Goal: Navigation & Orientation: Find specific page/section

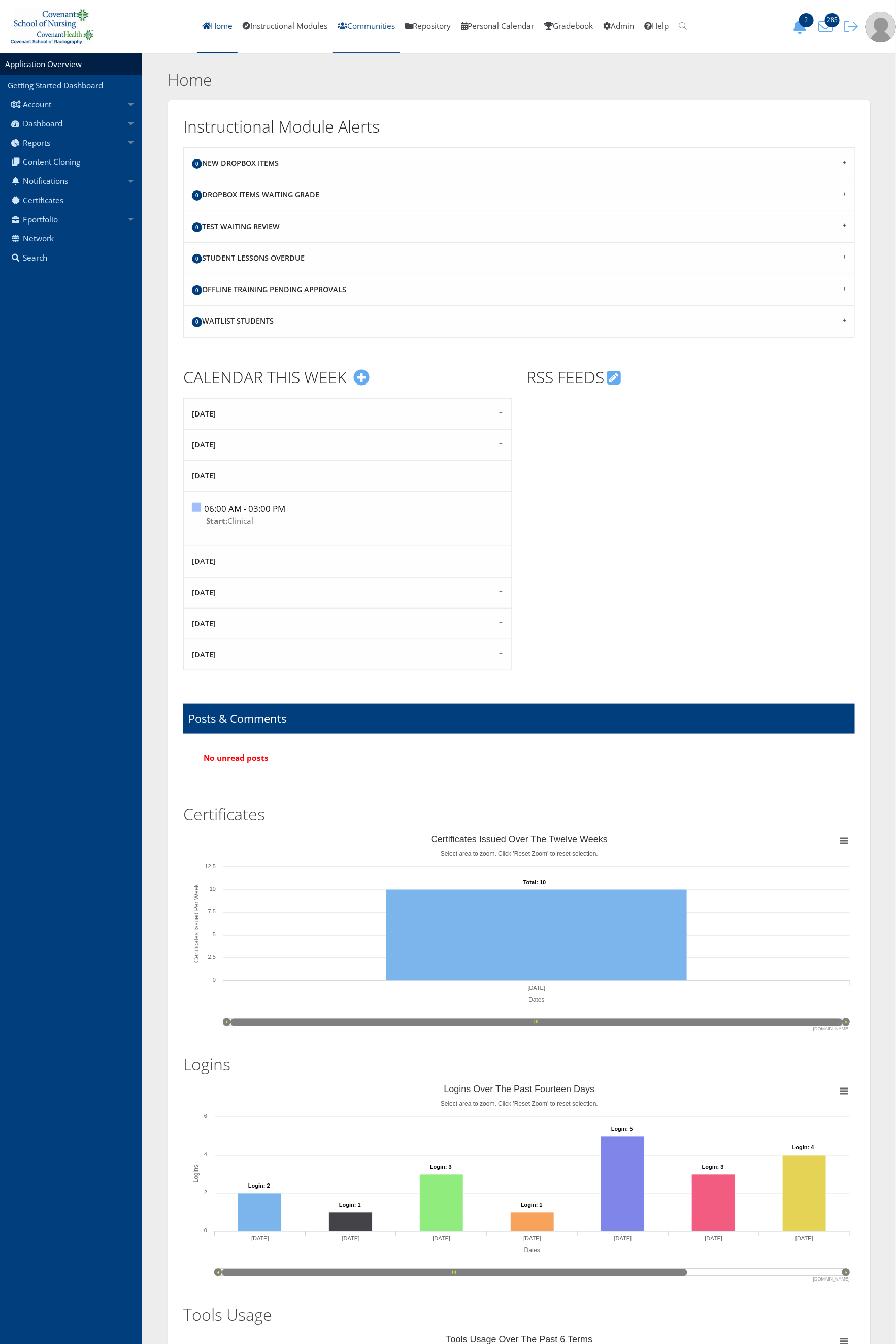
click at [344, 23] on link "Communities" at bounding box center [366, 26] width 68 height 53
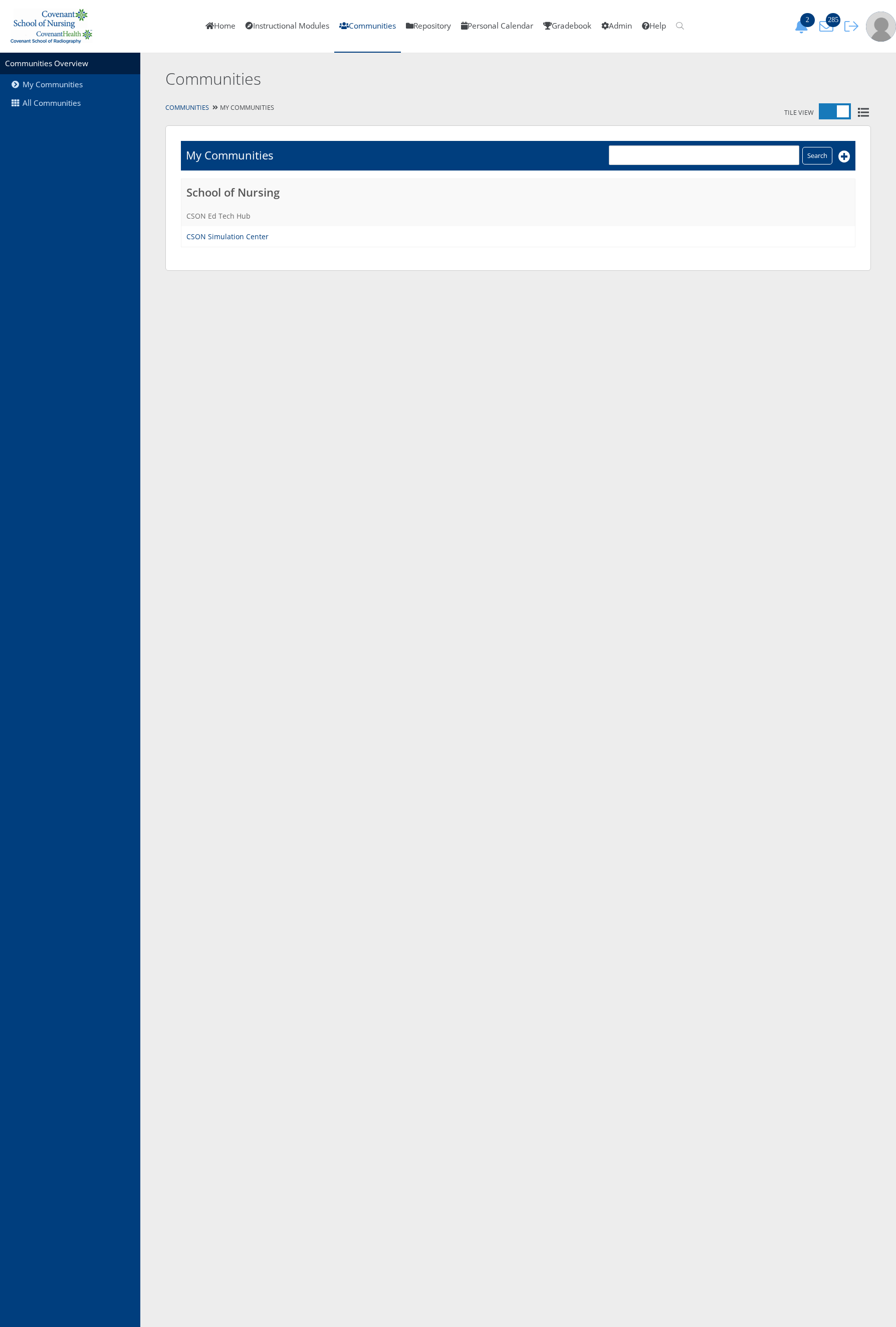
click at [203, 219] on link "CSON Ed Tech Hub" at bounding box center [218, 216] width 64 height 9
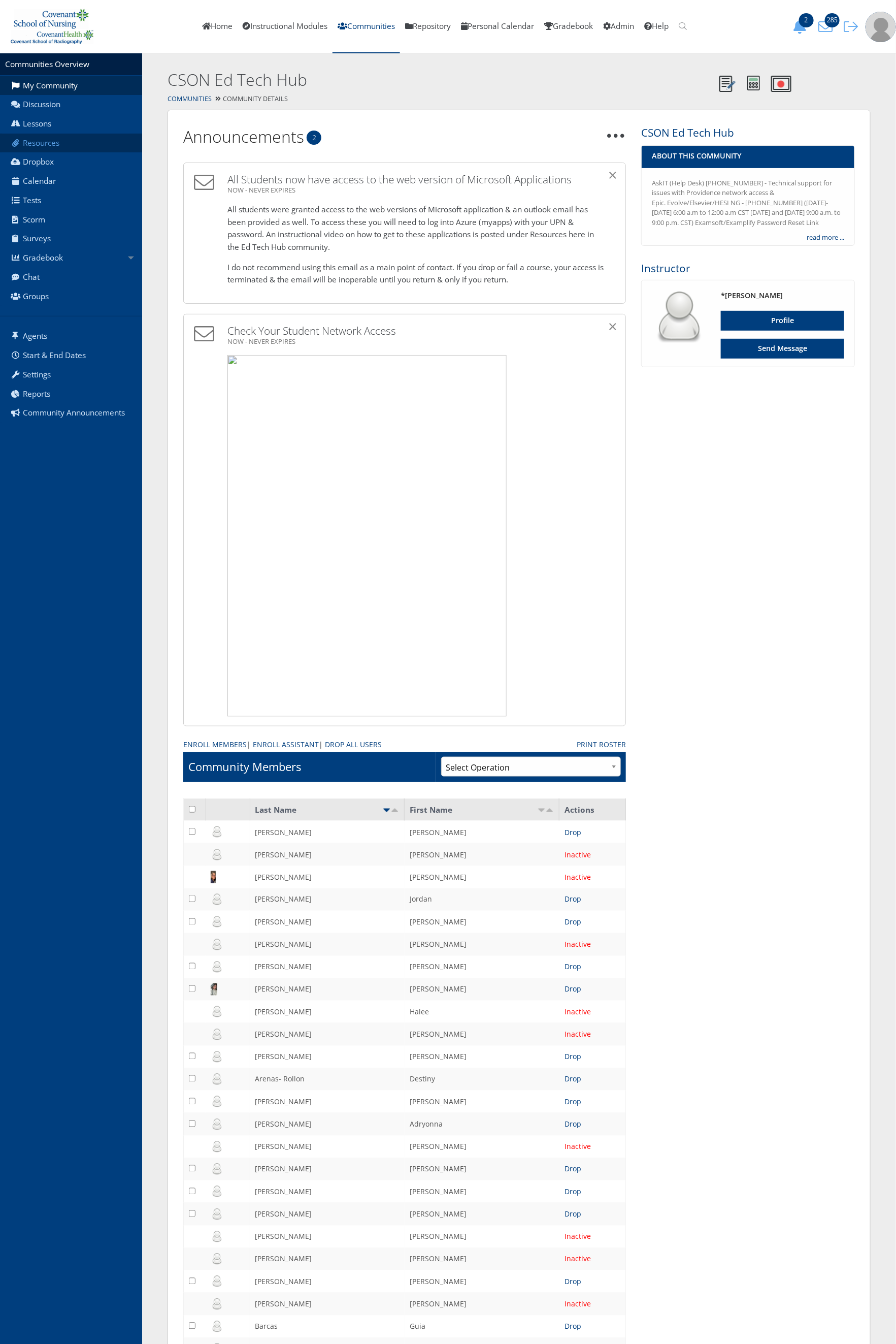
click at [78, 148] on link "Resources" at bounding box center [71, 143] width 142 height 20
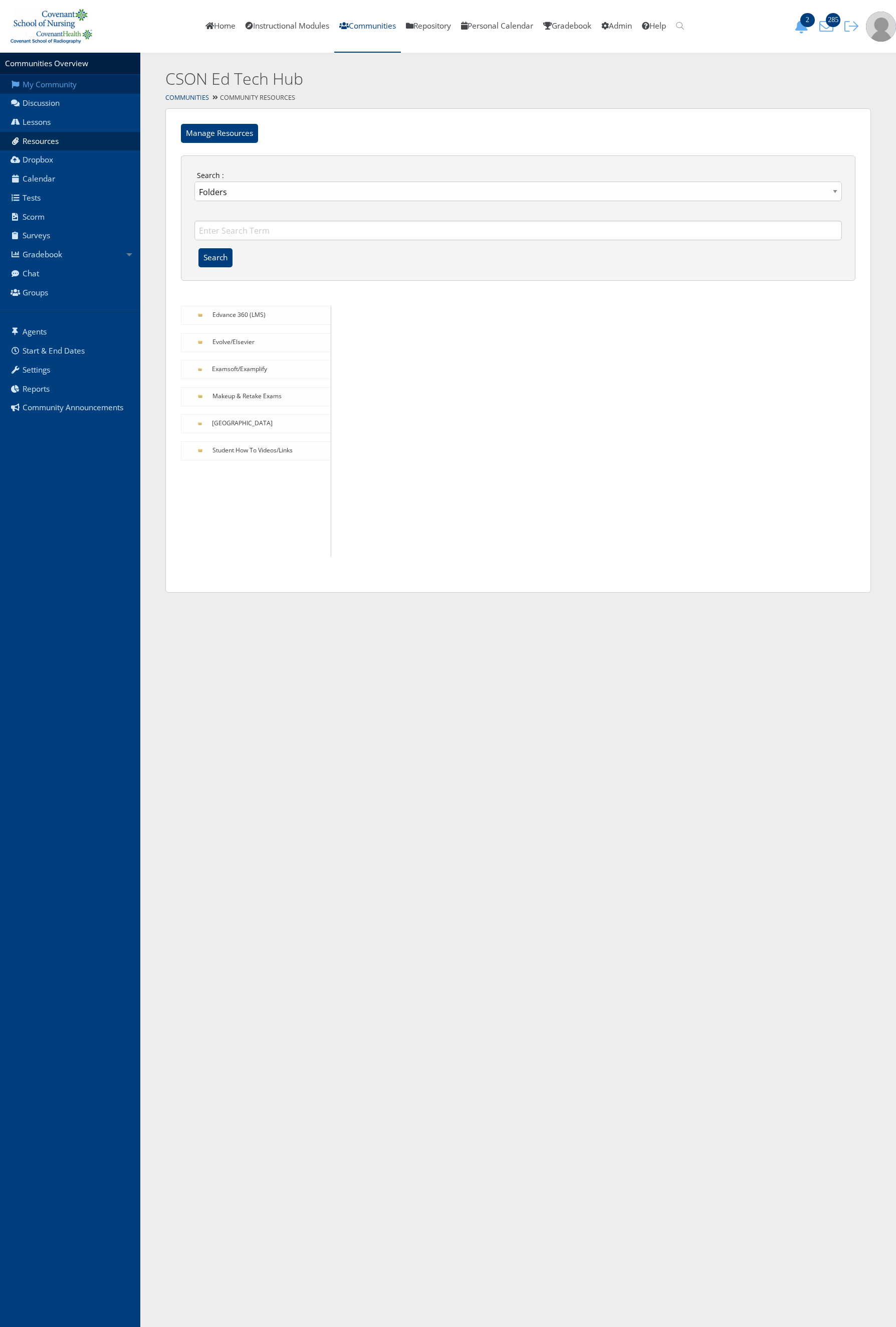
click at [50, 84] on link "My Community" at bounding box center [70, 83] width 140 height 19
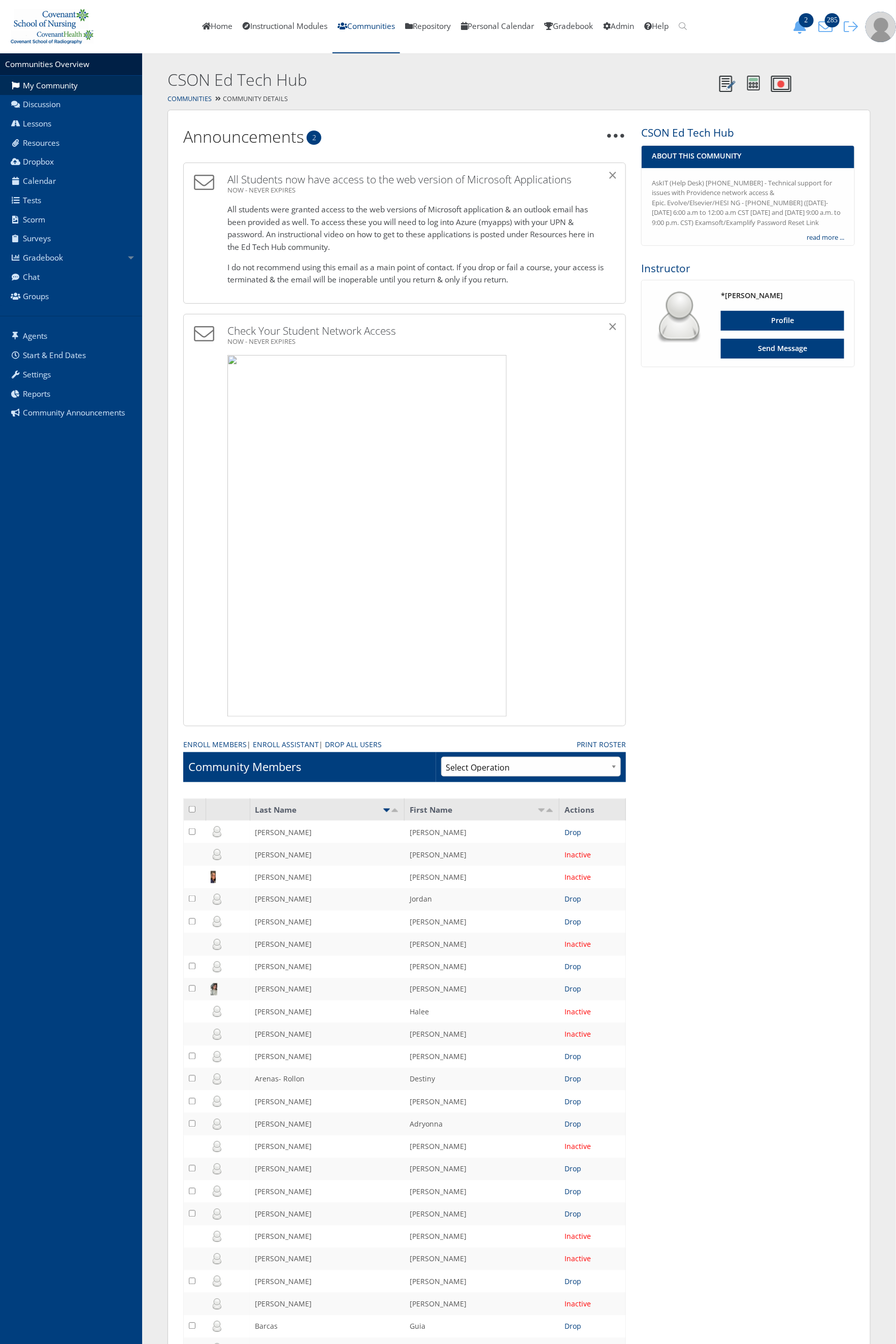
click at [827, 230] on div "AskIT (Help Desk) [PHONE_NUMBER] - Technical support for issues with Providence…" at bounding box center [747, 210] width 213 height 64
click at [818, 238] on link "read more ..." at bounding box center [825, 237] width 37 height 10
